Goal: Task Accomplishment & Management: Use online tool/utility

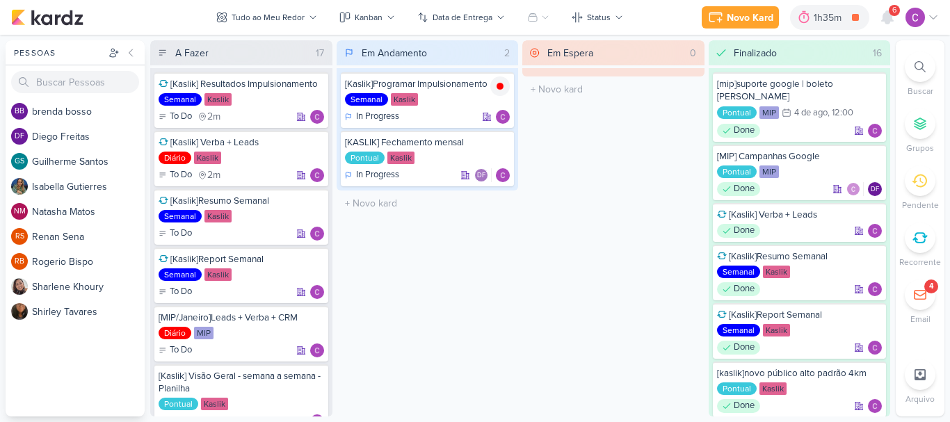
scroll to position [139, 0]
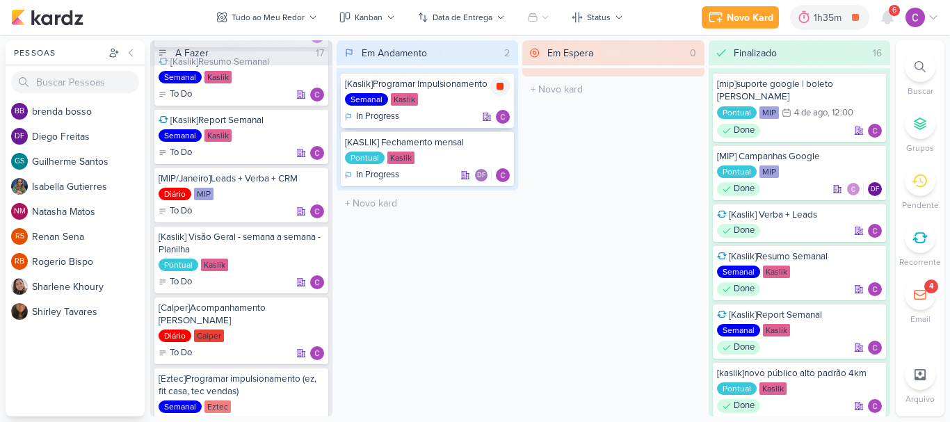
click at [504, 86] on icon at bounding box center [499, 86] width 11 height 11
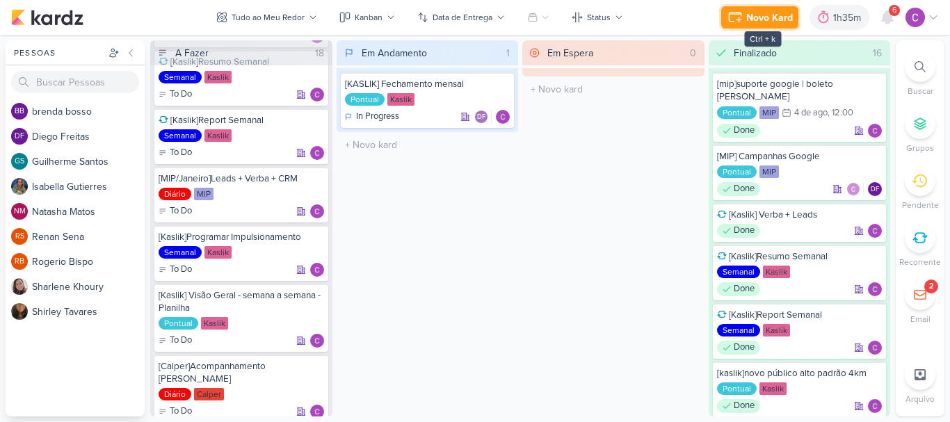
click at [773, 10] on div "Novo Kard" at bounding box center [769, 17] width 47 height 15
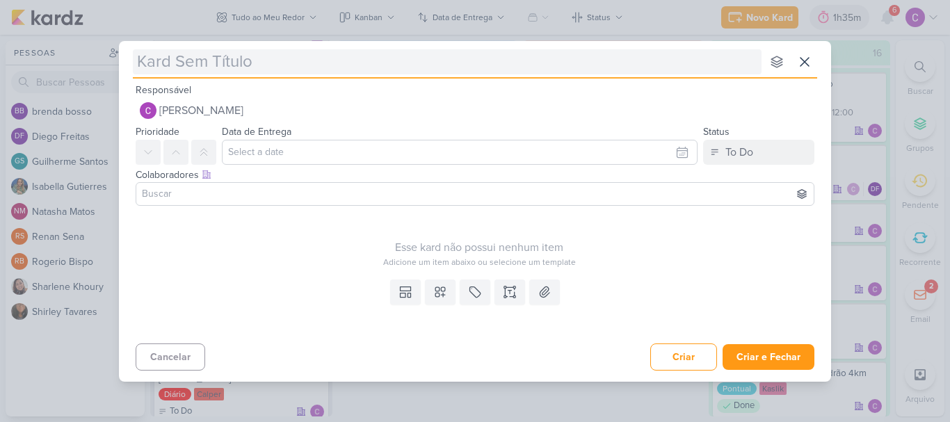
click at [623, 65] on input "text" at bounding box center [447, 61] width 629 height 25
type input "["
type input "[mip"
type input "[mip/"
type input "[mip/kaslik"
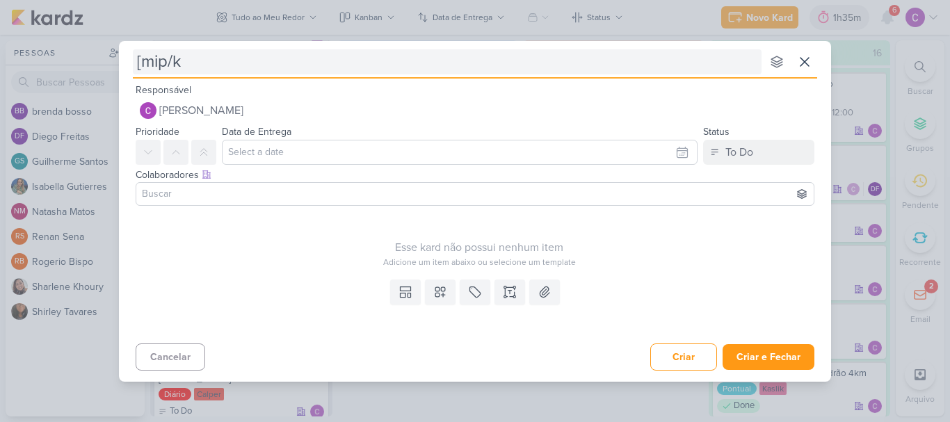
type input "[mip/"
type input "[mip/janeiro"
type input "[mip/janeiro]["
type input "[mip/janeiro]"
type input "[mip/janeiro]confer"
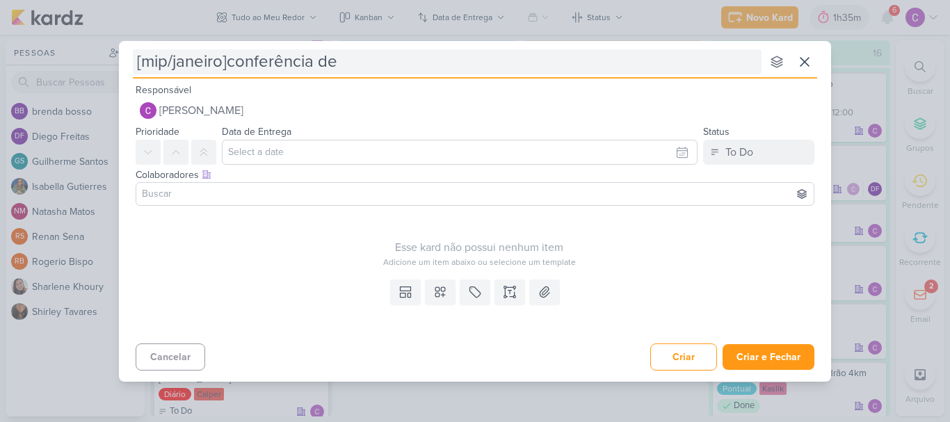
type input "[mip/janeiro]conferência de L"
type input "[mip/janeiro]conferência de"
type input "[mip/janeiro]conferência de leads"
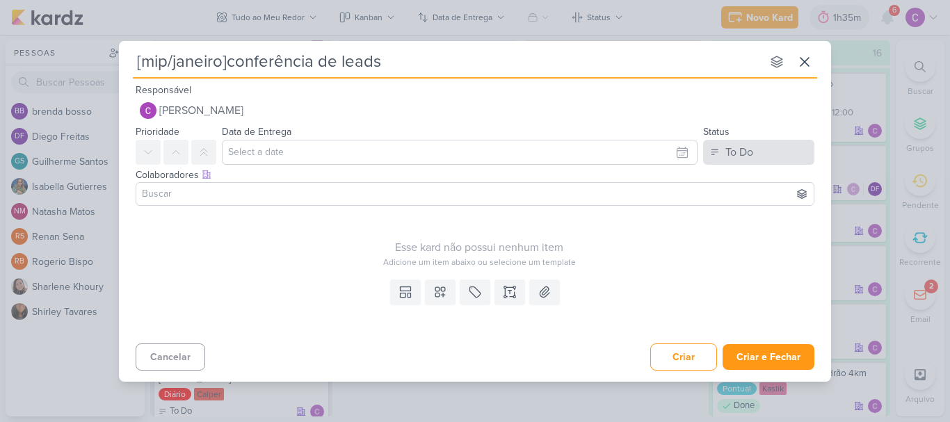
type input "[mip/janeiro]conferência de leads"
click at [725, 156] on button "To Do" at bounding box center [758, 152] width 111 height 25
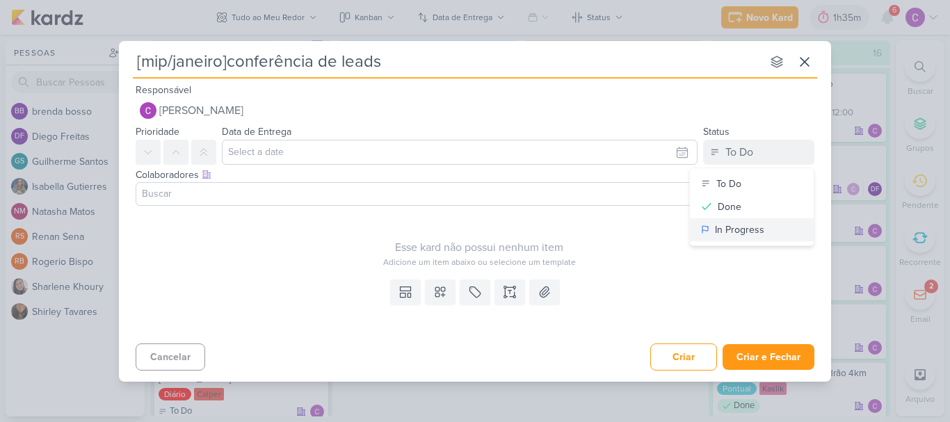
click at [712, 234] on button "In Progress" at bounding box center [752, 229] width 124 height 23
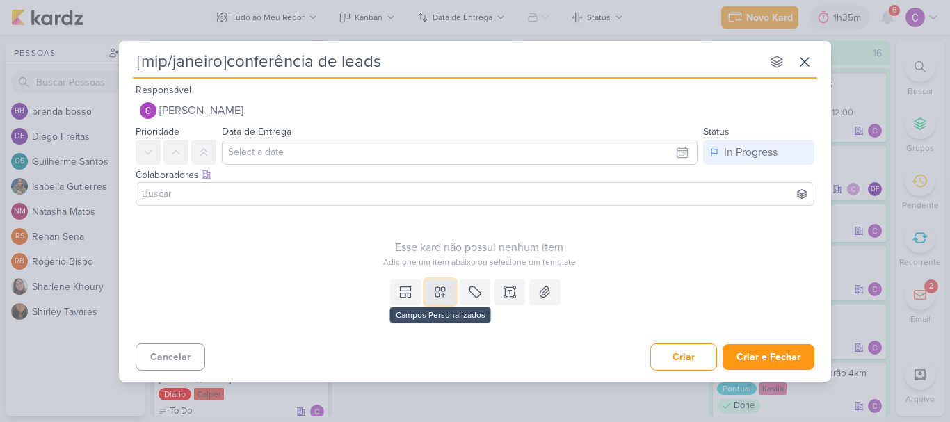
click at [449, 293] on button at bounding box center [440, 292] width 31 height 25
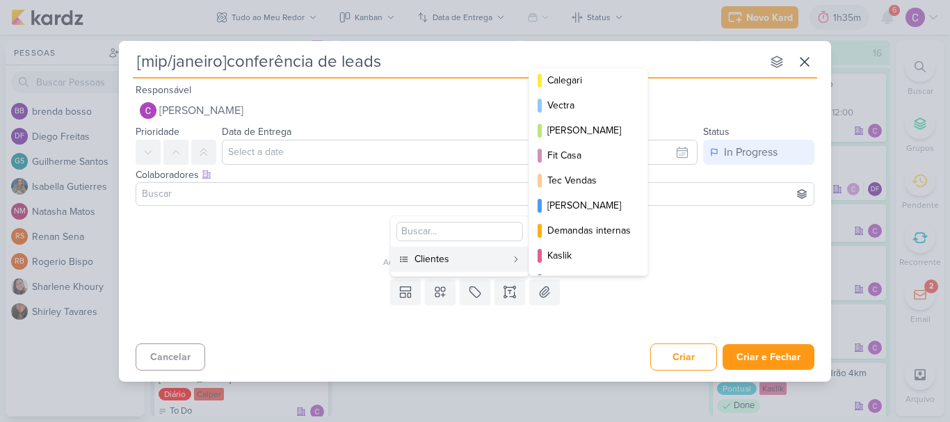
scroll to position [202, 0]
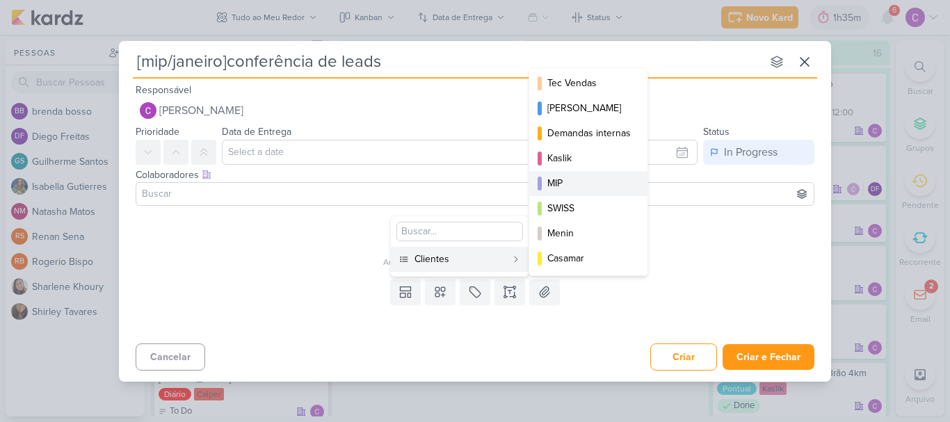
click at [562, 175] on button "MIP" at bounding box center [588, 183] width 118 height 25
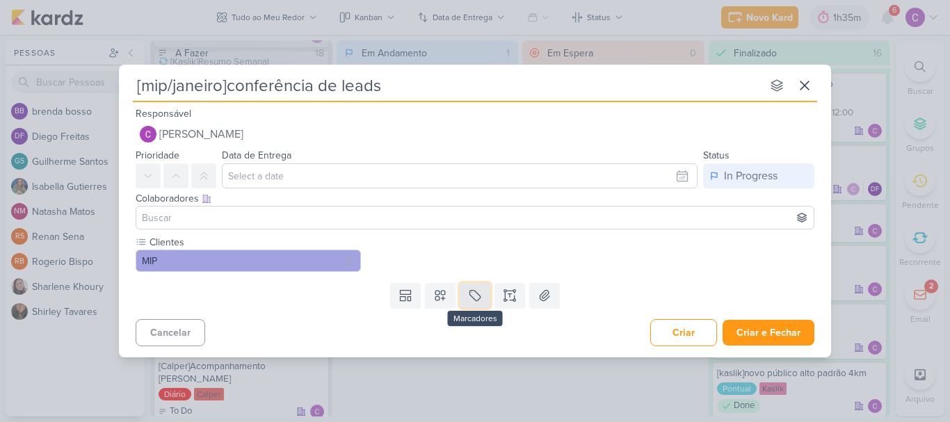
click at [481, 296] on icon at bounding box center [475, 296] width 14 height 14
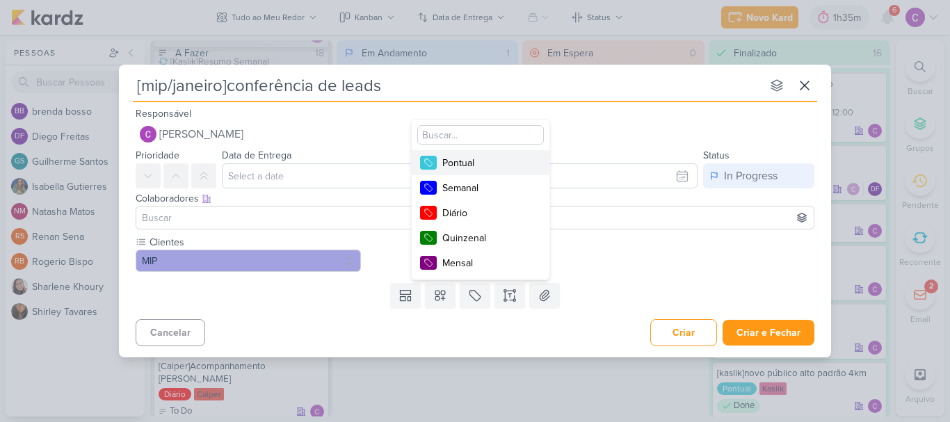
drag, startPoint x: 458, startPoint y: 153, endPoint x: 472, endPoint y: 165, distance: 18.8
click at [459, 153] on button "Pontual" at bounding box center [481, 162] width 138 height 25
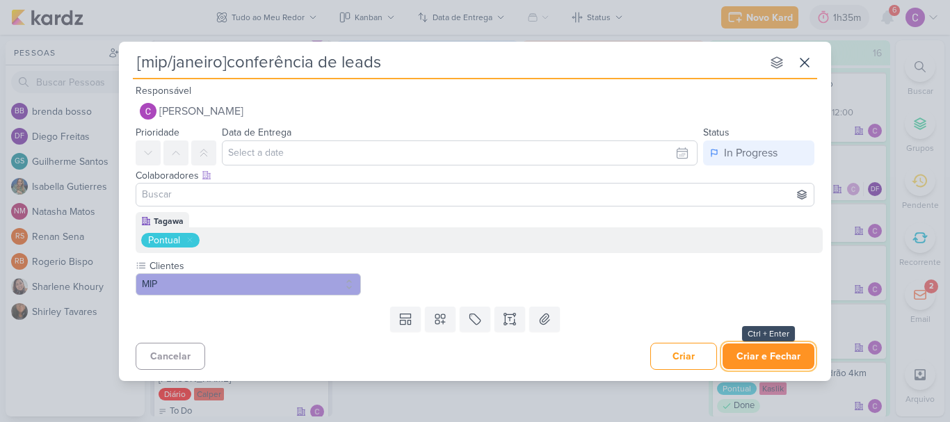
click at [777, 359] on button "Criar e Fechar" at bounding box center [769, 357] width 92 height 26
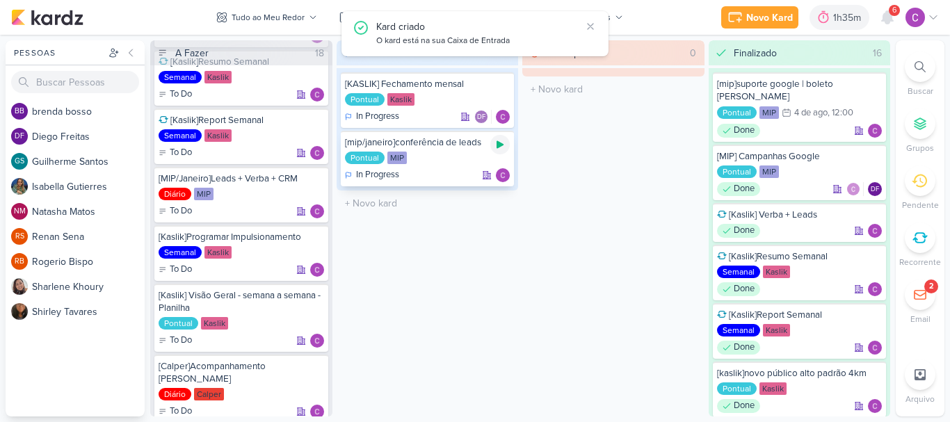
click at [499, 147] on icon at bounding box center [500, 145] width 7 height 8
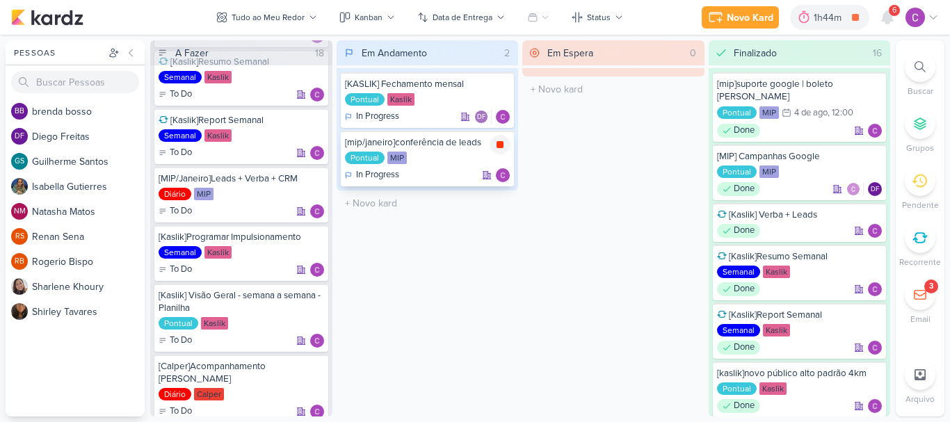
click at [499, 145] on icon at bounding box center [500, 144] width 7 height 7
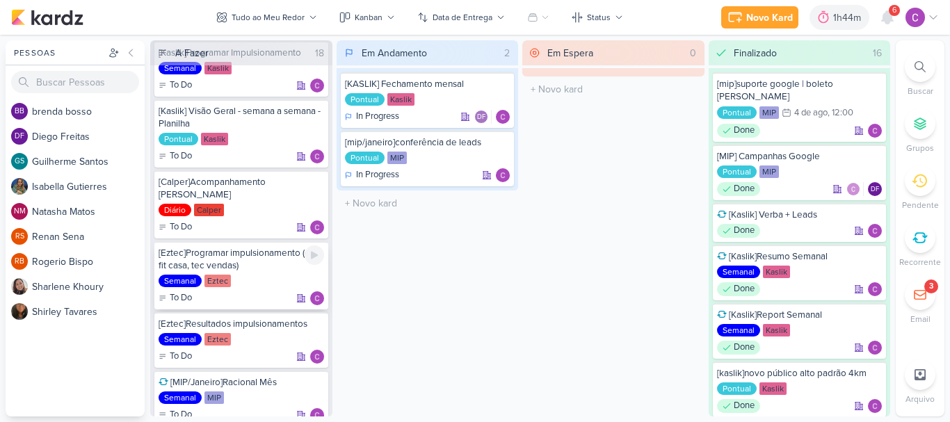
scroll to position [348, 0]
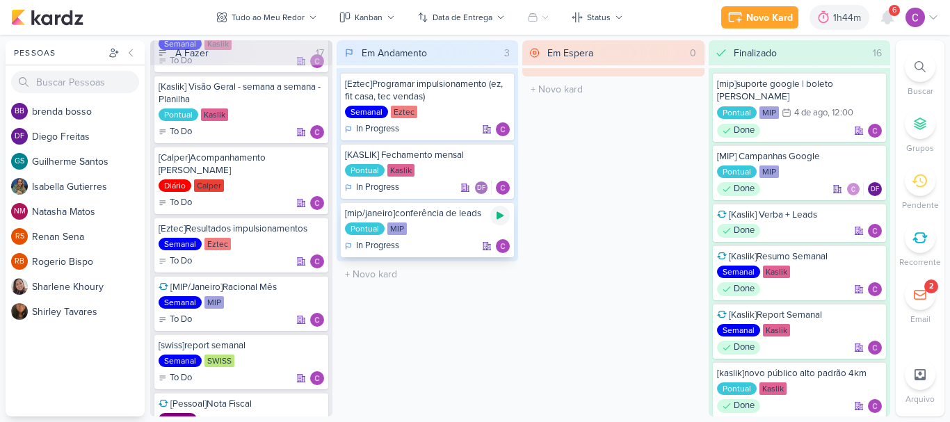
click at [498, 212] on icon at bounding box center [500, 216] width 7 height 8
click at [823, 15] on div "1h44m" at bounding box center [830, 17] width 32 height 15
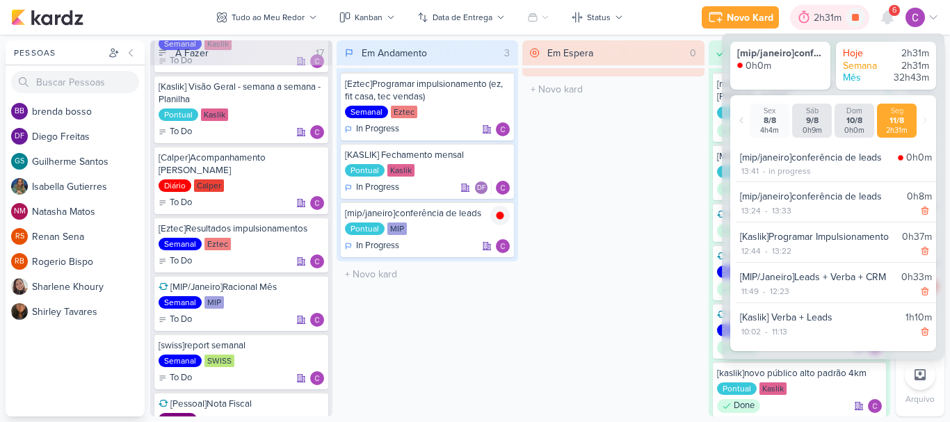
click at [831, 18] on div "2h31m" at bounding box center [830, 17] width 32 height 15
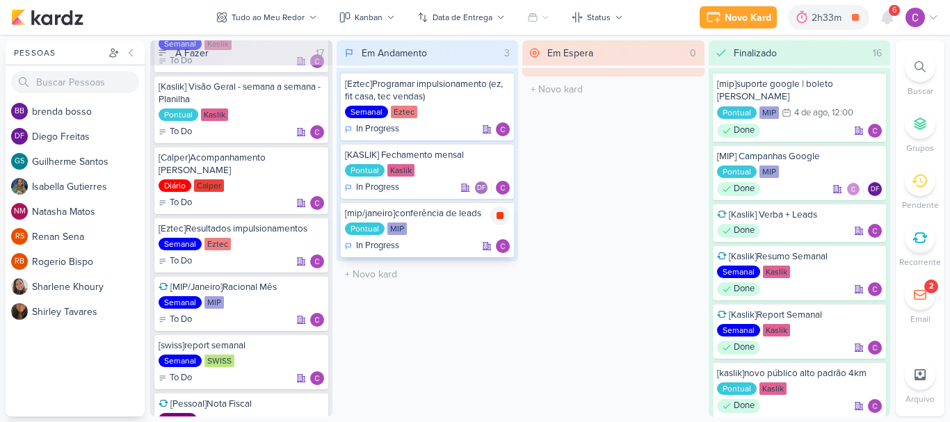
click at [504, 216] on icon at bounding box center [499, 215] width 11 height 11
click at [502, 87] on icon at bounding box center [500, 87] width 7 height 8
click at [640, 332] on div "Em Espera 0 O título do kard deve ter menos que 100 caracteres" at bounding box center [613, 228] width 182 height 376
click at [499, 88] on icon at bounding box center [500, 86] width 7 height 7
